Goal: Information Seeking & Learning: Learn about a topic

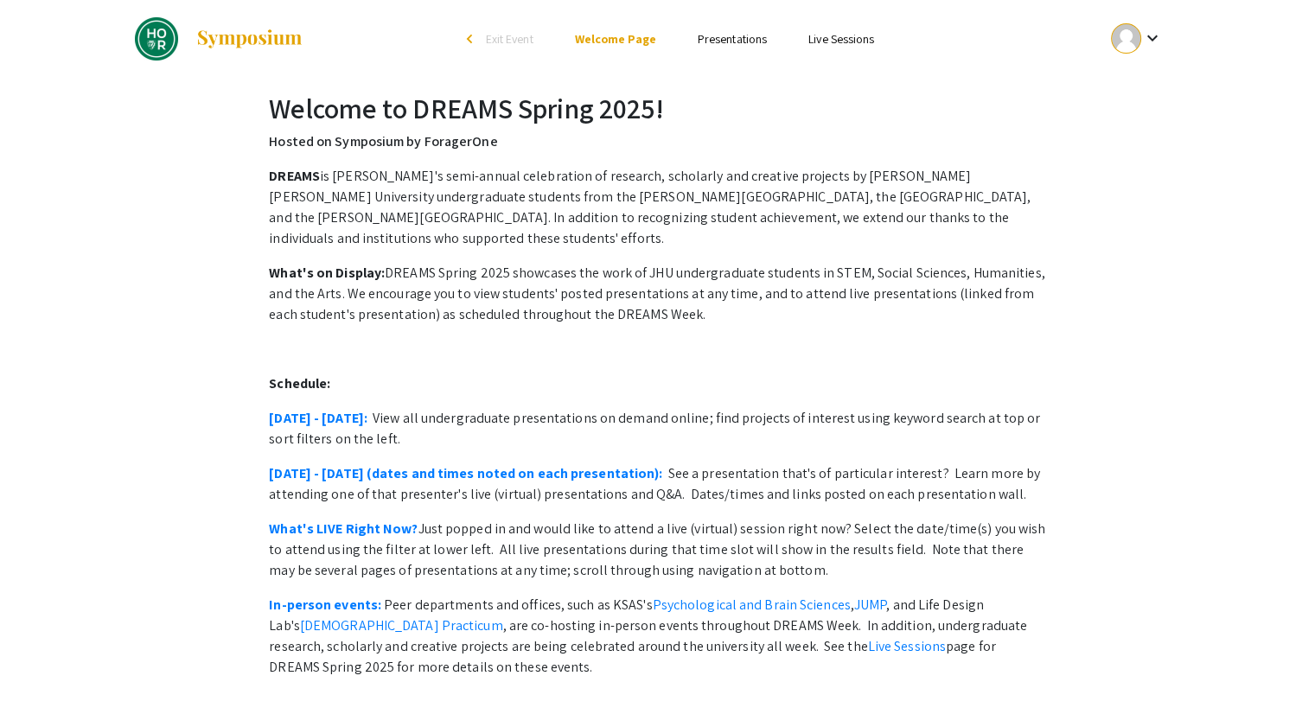
click at [735, 35] on link "Presentations" at bounding box center [732, 39] width 69 height 16
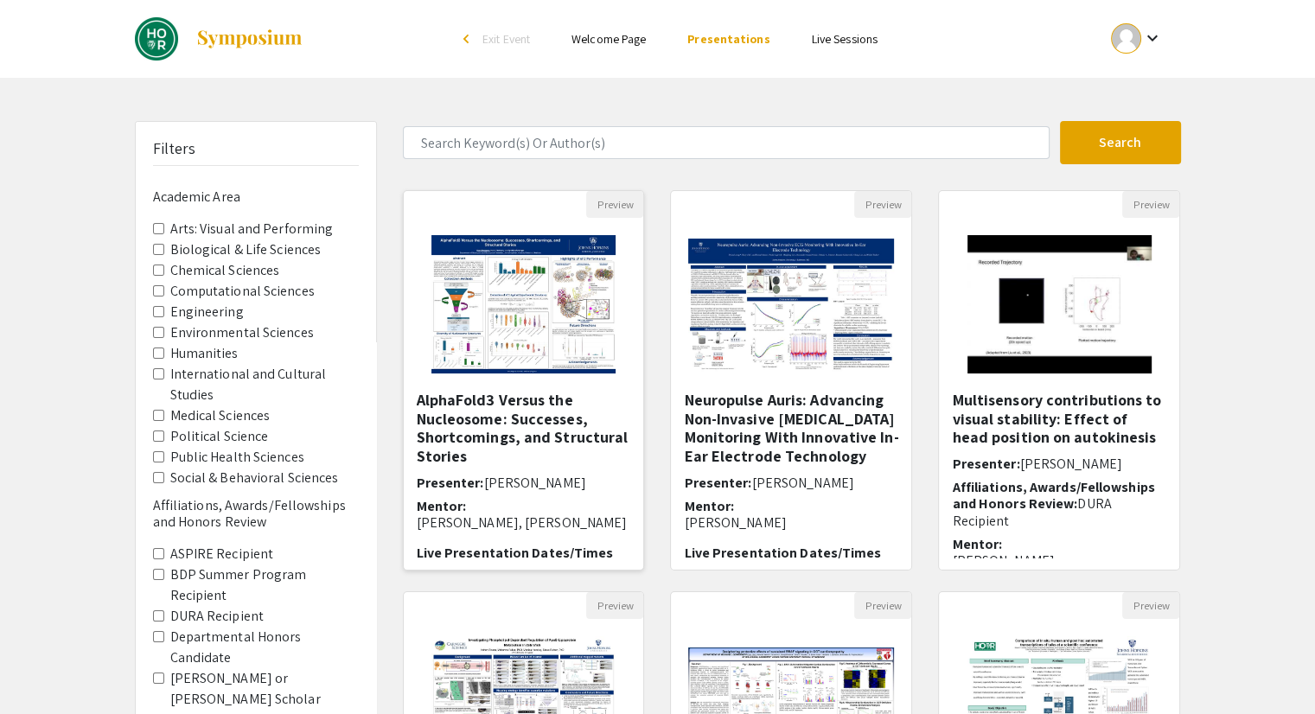
click at [545, 339] on img "Open Presentation <p>AlphaFold3 Versus the Nucleosome: Successes, Shortcomings,…" at bounding box center [523, 304] width 219 height 173
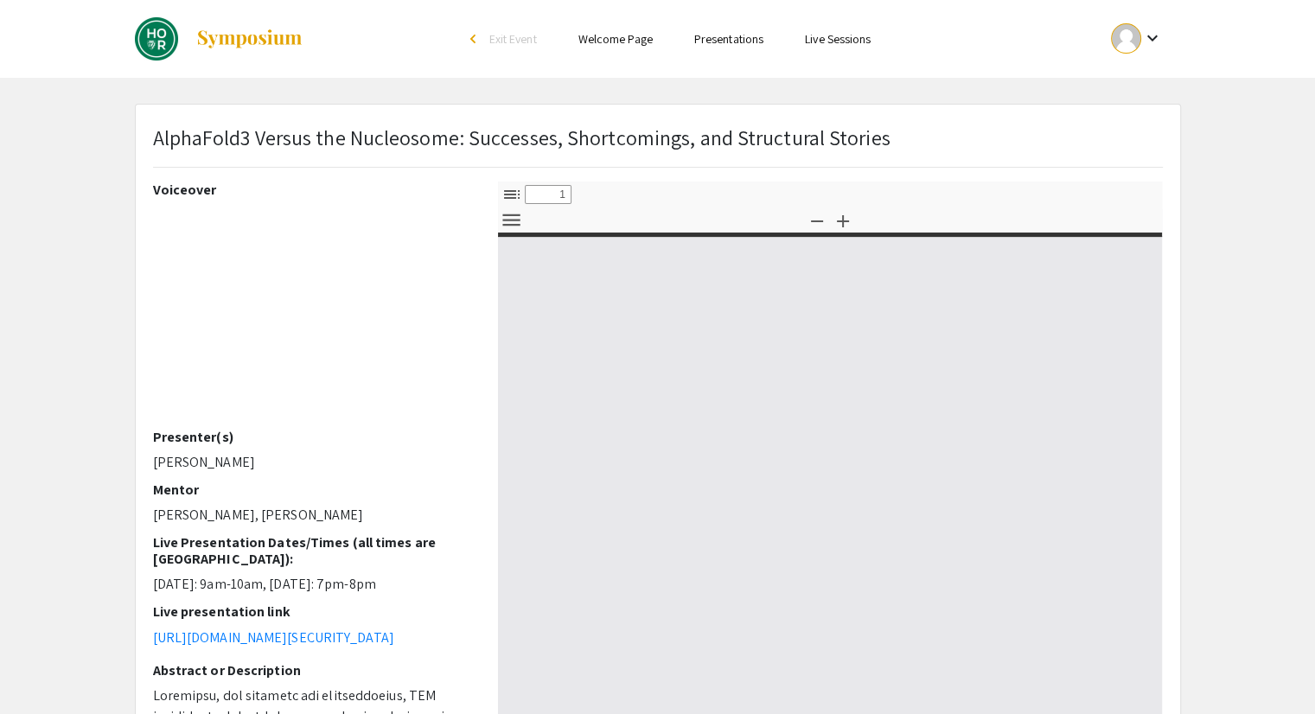
select select "custom"
type input "0"
select select "custom"
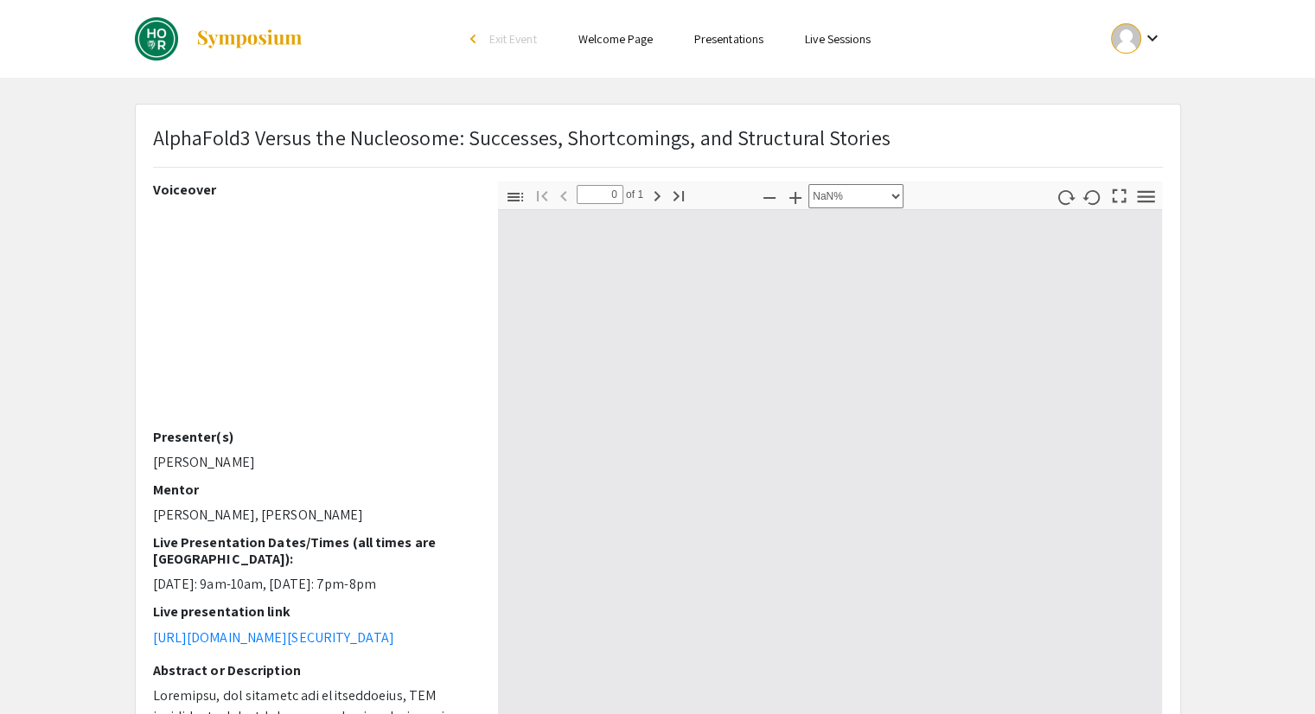
type input "1"
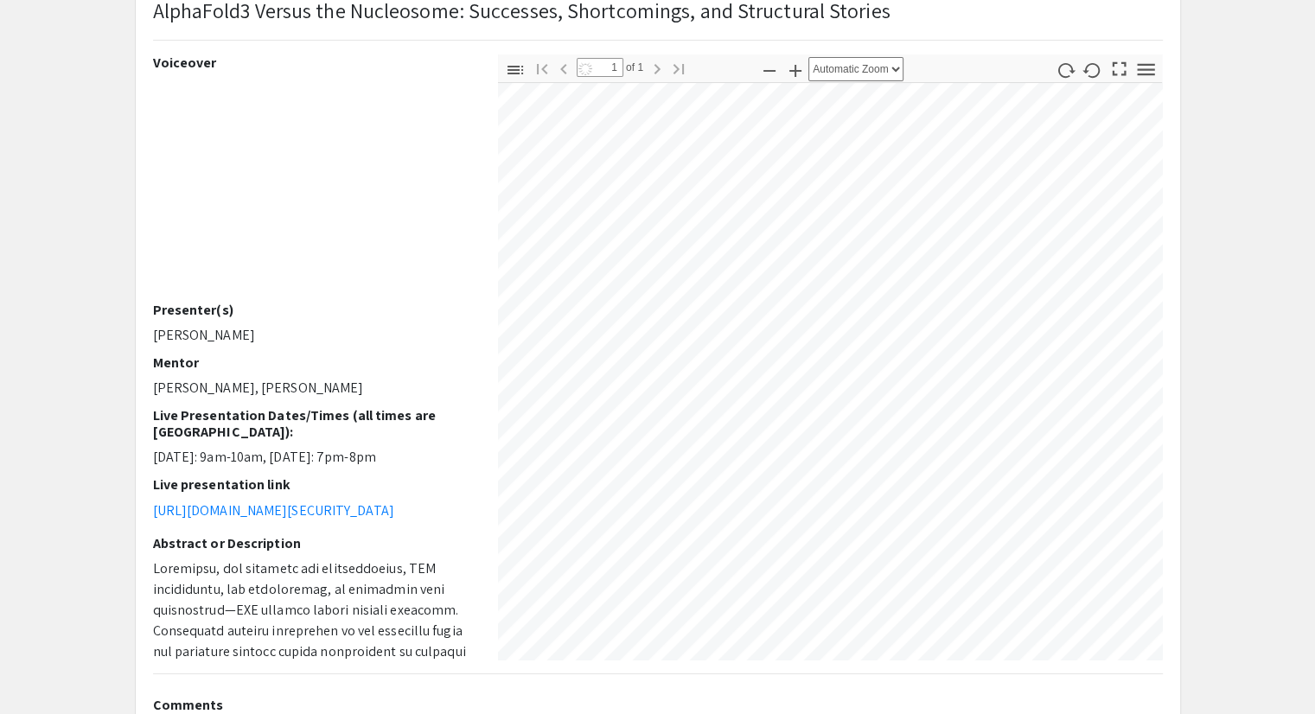
select select "auto"
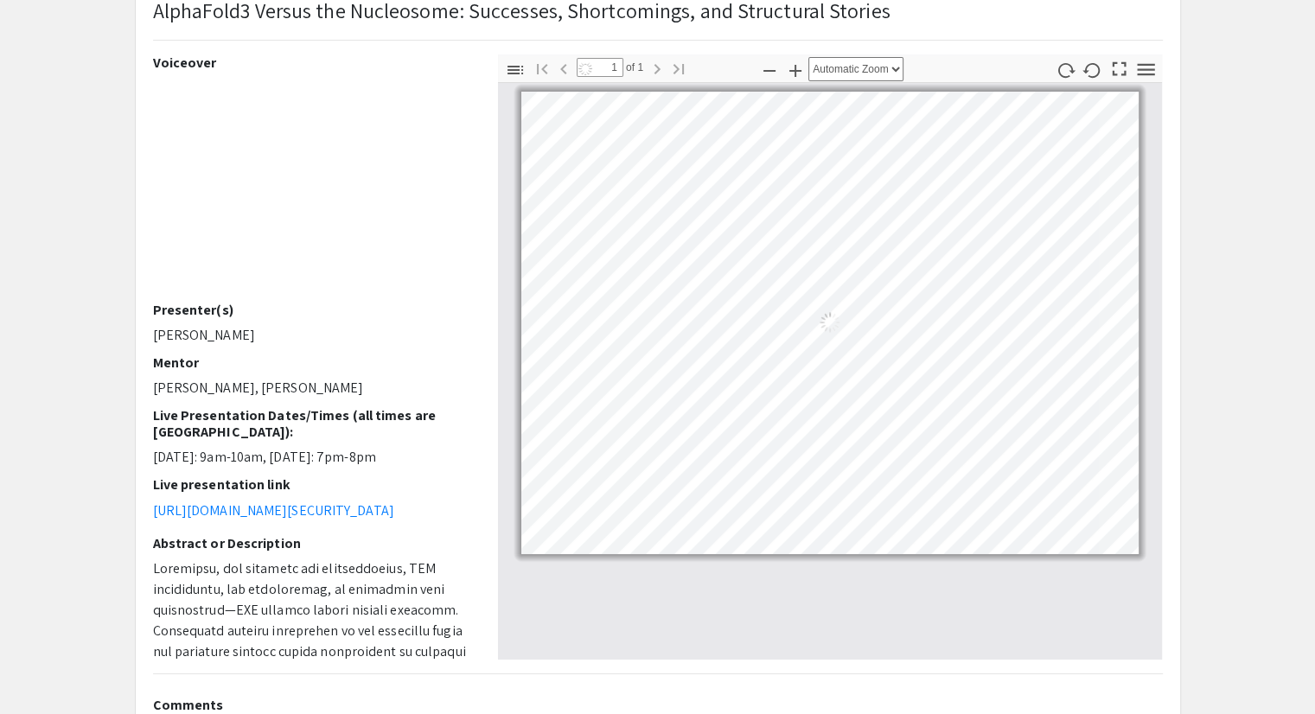
scroll to position [85, 0]
